Goal: Task Accomplishment & Management: Manage account settings

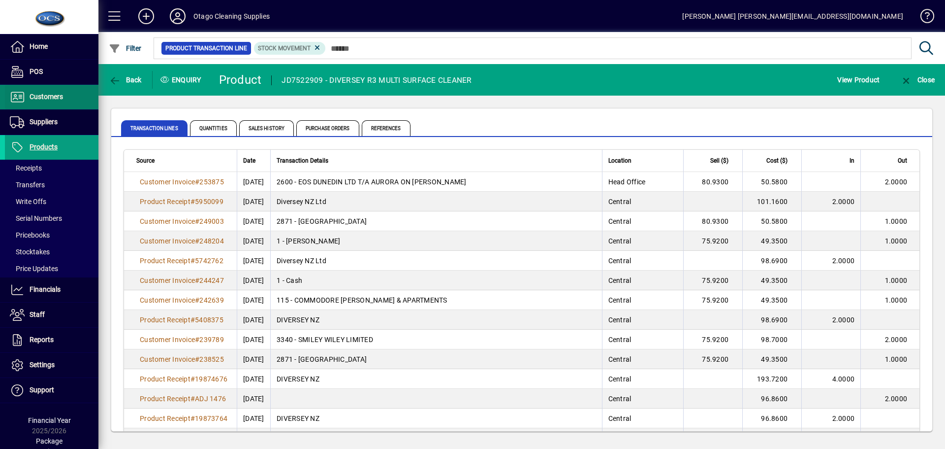
click at [49, 104] on span at bounding box center [52, 97] width 94 height 24
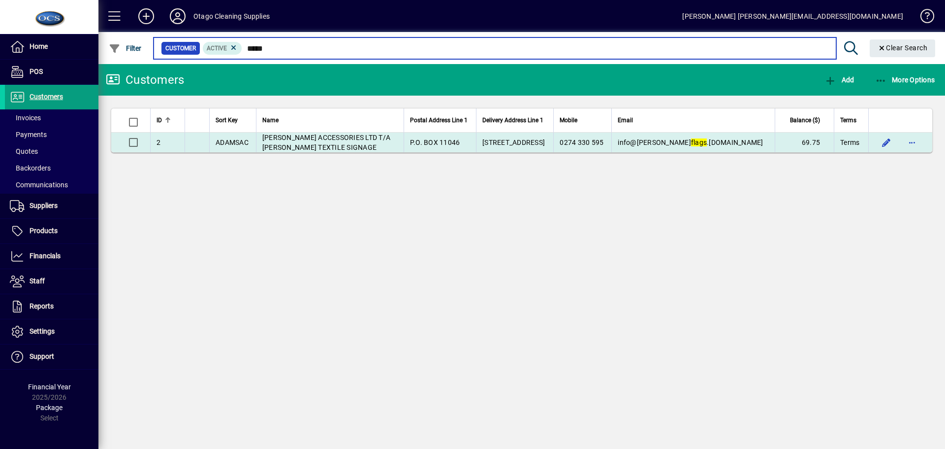
type input "*****"
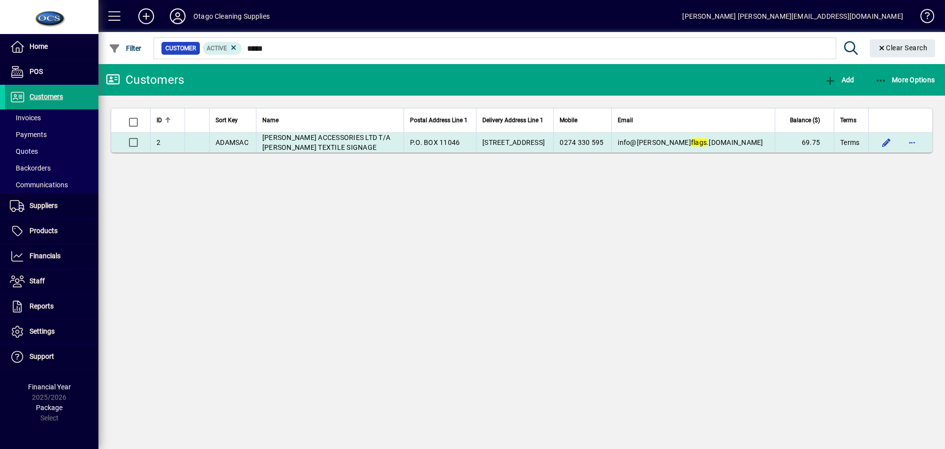
click at [334, 140] on span "[PERSON_NAME] ACCESSORIES LTD T/A [PERSON_NAME] TEXTILE SIGNAGE" at bounding box center [326, 142] width 128 height 18
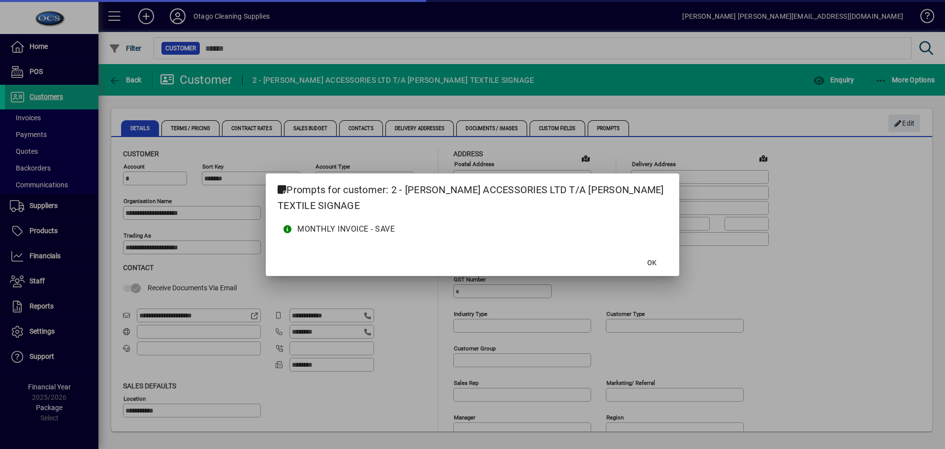
type input "**********"
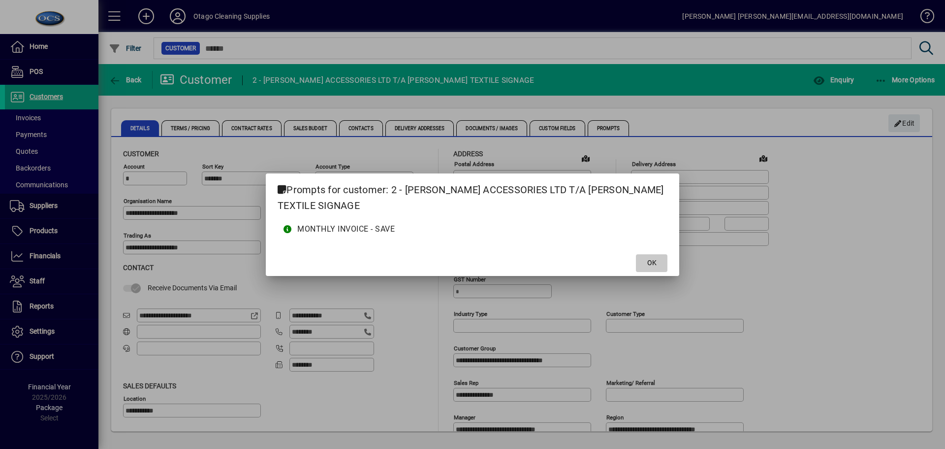
click at [648, 264] on span "OK" at bounding box center [651, 262] width 9 height 10
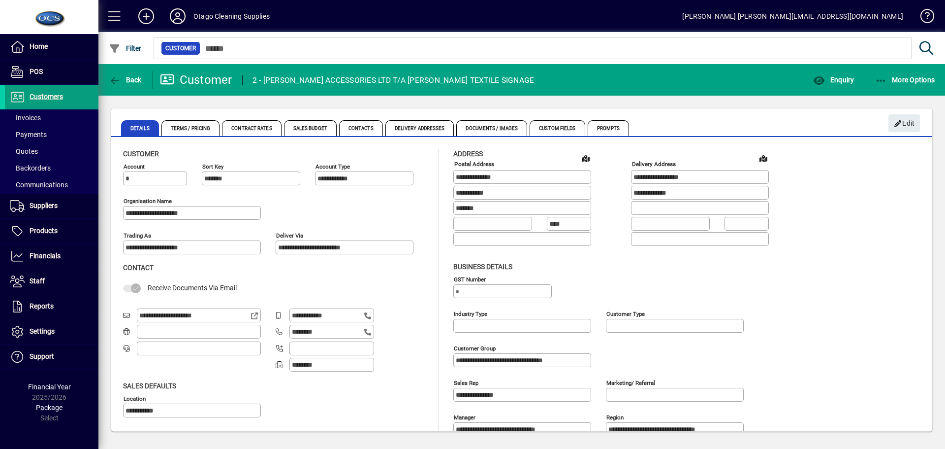
scroll to position [53, 0]
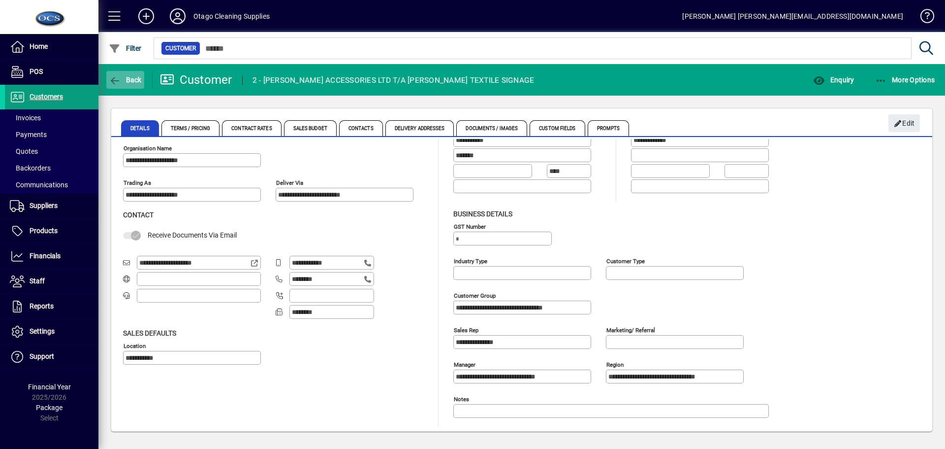
click at [108, 87] on span "button" at bounding box center [125, 80] width 38 height 24
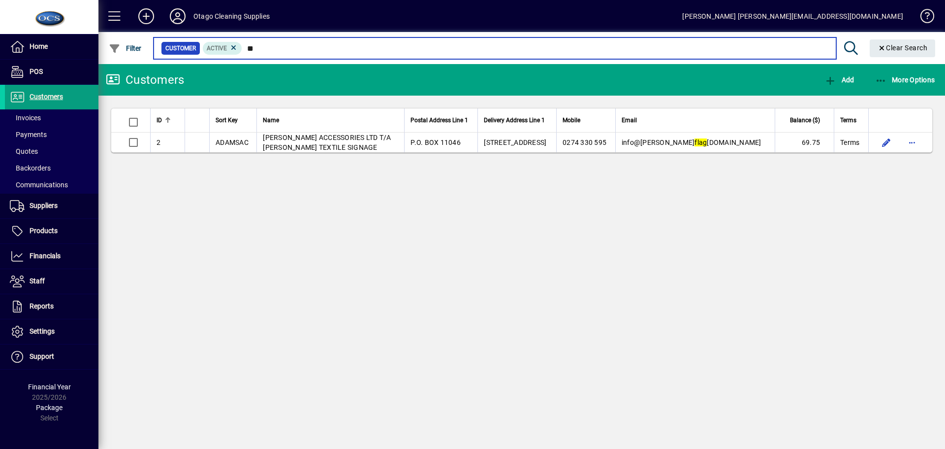
type input "*"
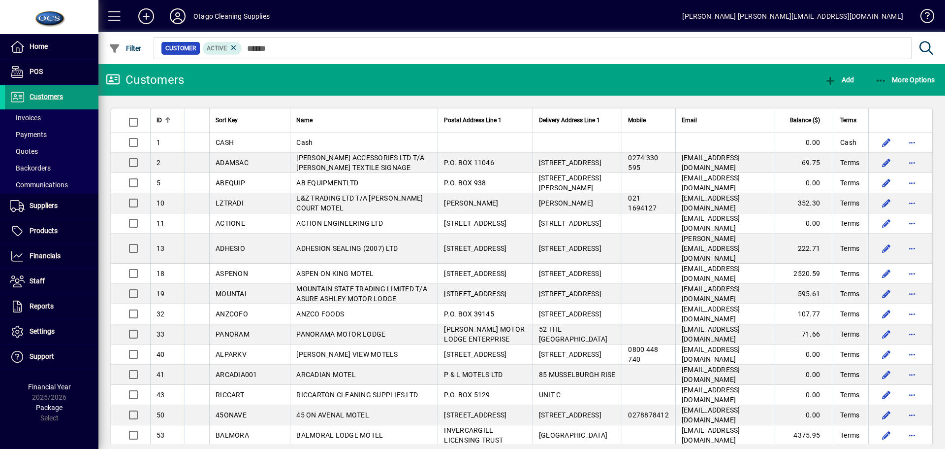
click at [57, 98] on span "Customers" at bounding box center [46, 97] width 33 height 8
click at [906, 78] on span "More Options" at bounding box center [905, 80] width 60 height 8
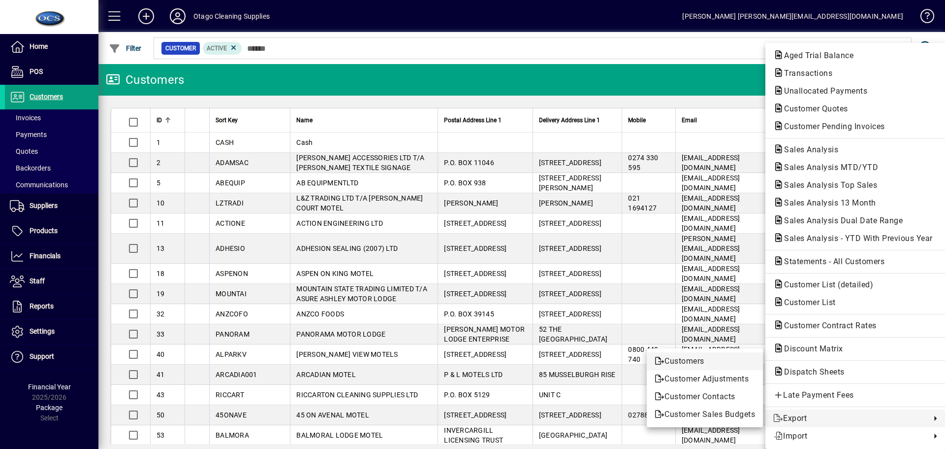
click at [696, 365] on span "Customers" at bounding box center [705, 361] width 100 height 12
